Goal: Navigation & Orientation: Understand site structure

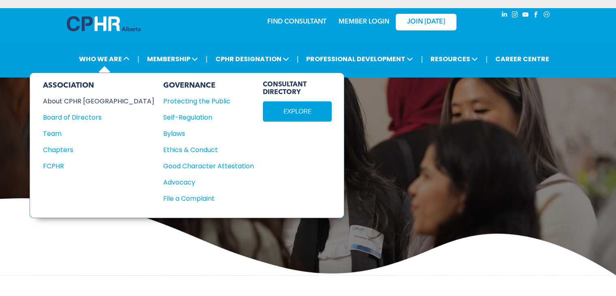
click at [89, 96] on div "About CPHR [GEOGRAPHIC_DATA]" at bounding box center [93, 101] width 100 height 10
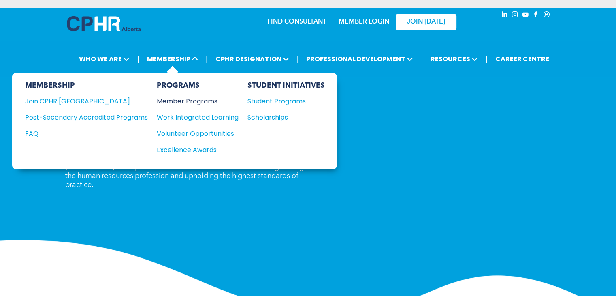
click at [208, 96] on div "Member Programs" at bounding box center [194, 101] width 74 height 10
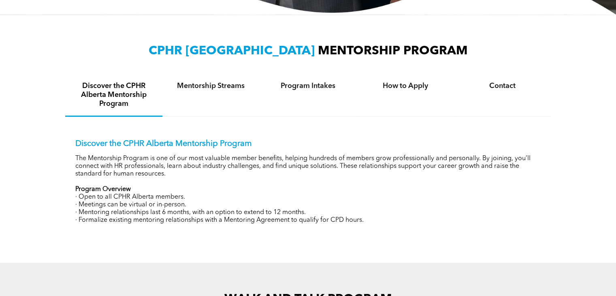
scroll to position [256, 0]
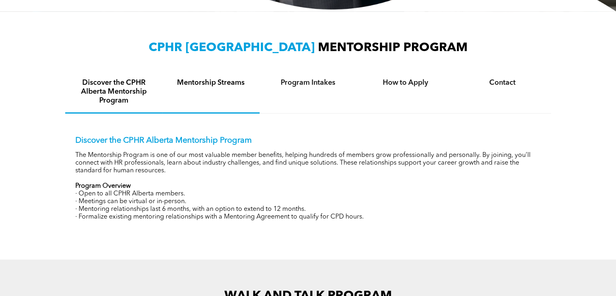
drag, startPoint x: 610, startPoint y: 94, endPoint x: 228, endPoint y: 83, distance: 382.4
click at [228, 83] on div "Mentorship Streams" at bounding box center [210, 92] width 97 height 43
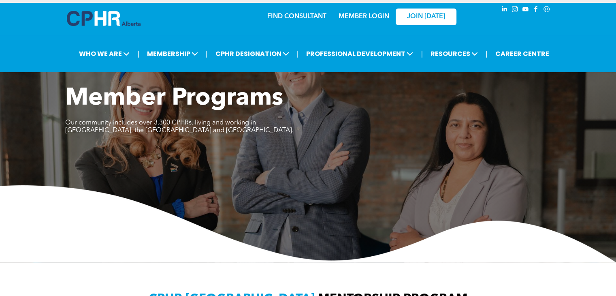
scroll to position [4, 0]
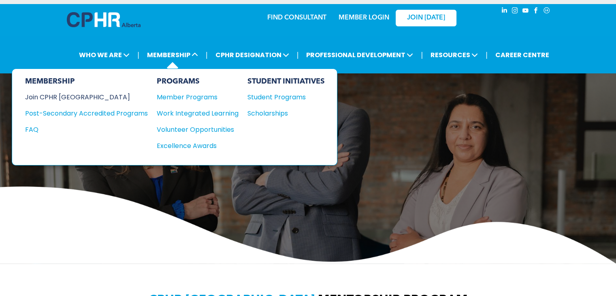
click at [74, 92] on div "Join CPHR [GEOGRAPHIC_DATA]" at bounding box center [80, 97] width 111 height 10
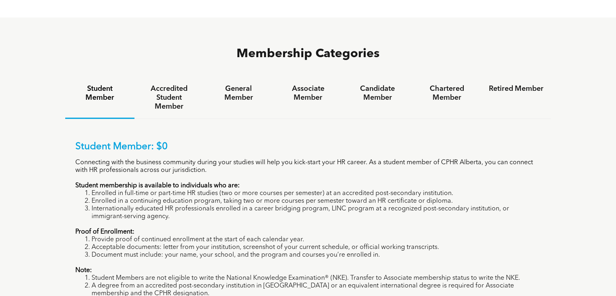
scroll to position [526, 0]
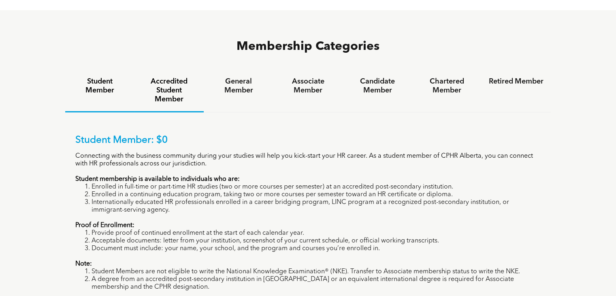
click at [163, 77] on h4 "Accredited Student Member" at bounding box center [169, 90] width 55 height 27
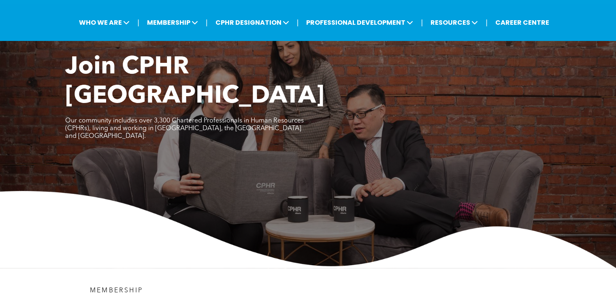
scroll to position [46, 0]
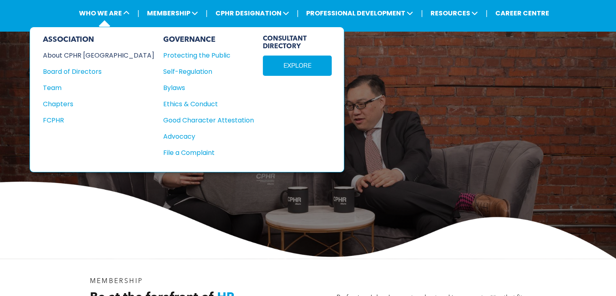
click at [92, 50] on div "About CPHR [GEOGRAPHIC_DATA]" at bounding box center [93, 55] width 100 height 10
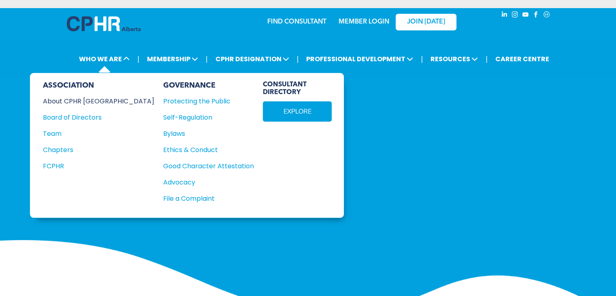
click at [62, 96] on div "About CPHR [GEOGRAPHIC_DATA]" at bounding box center [93, 101] width 100 height 10
